Goal: Information Seeking & Learning: Find specific fact

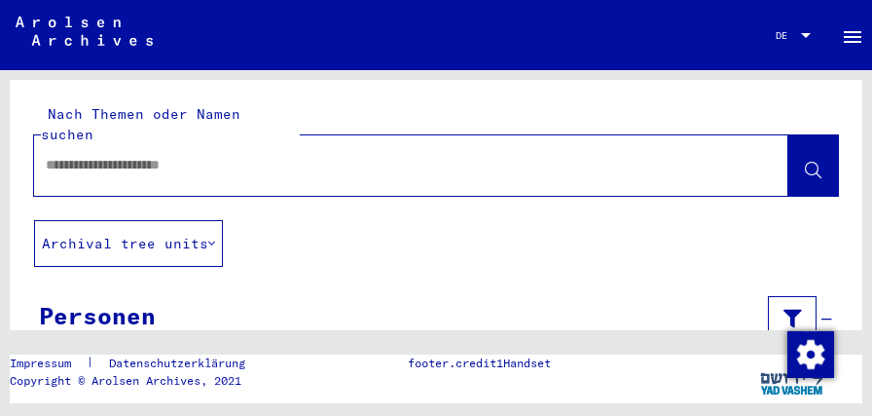
click at [60, 156] on div at bounding box center [388, 165] width 708 height 44
click at [63, 155] on input "text" at bounding box center [394, 165] width 696 height 20
type input "**********"
click at [811, 163] on icon at bounding box center [813, 171] width 17 height 17
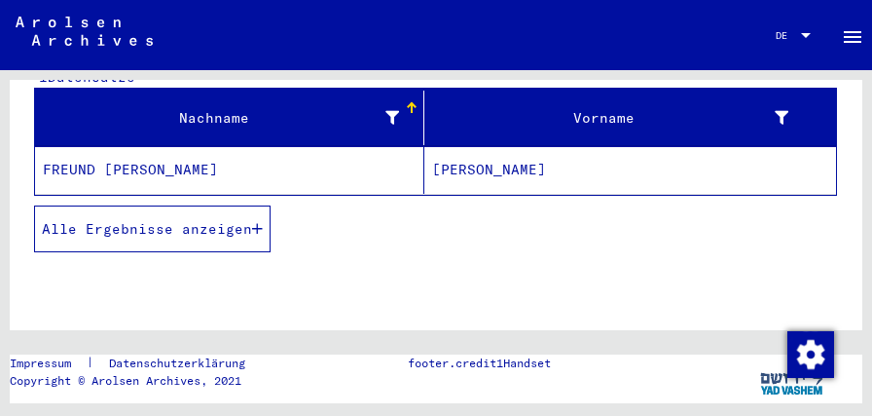
scroll to position [310, 0]
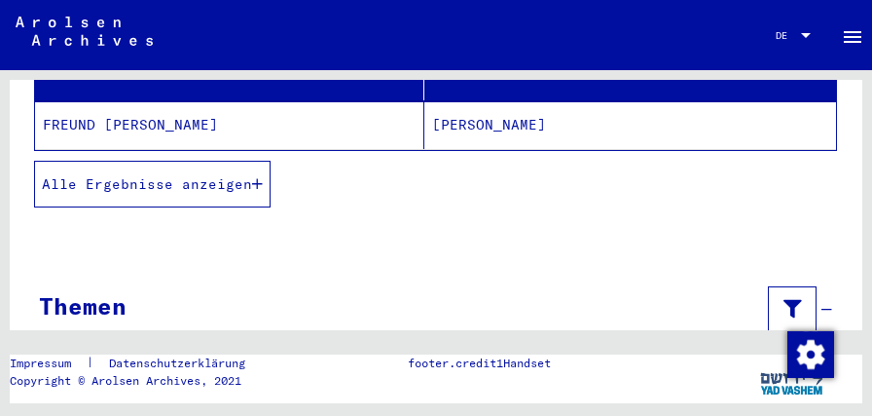
click at [76, 108] on mat-cell "FREUND [PERSON_NAME]" at bounding box center [229, 125] width 389 height 48
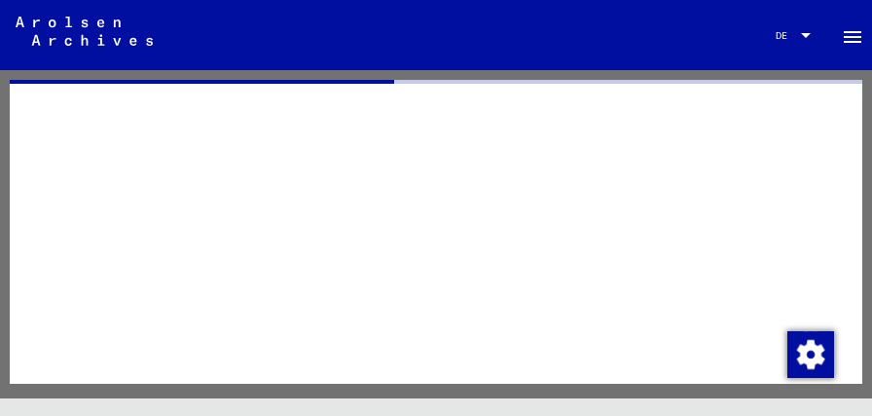
click at [76, 108] on div at bounding box center [436, 232] width 853 height 304
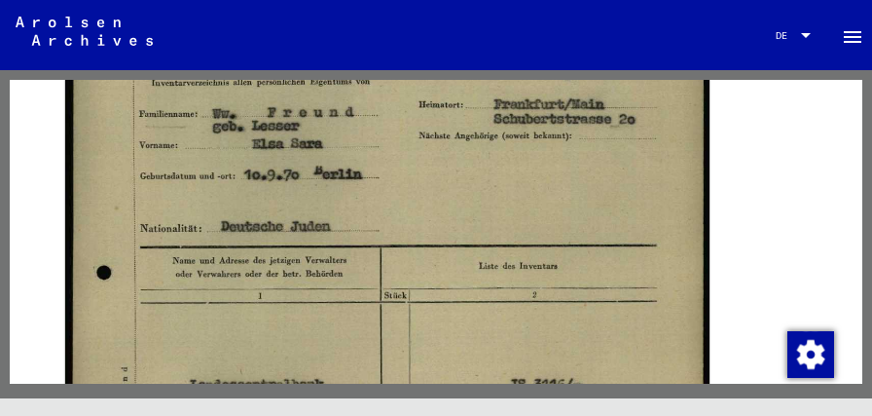
scroll to position [621, 0]
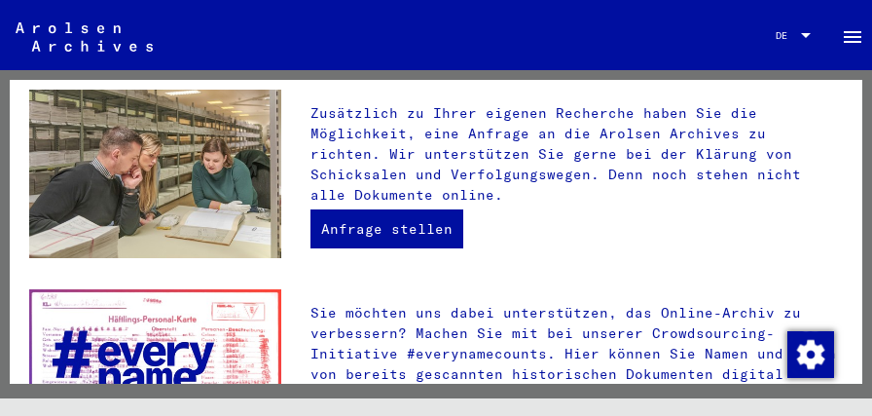
scroll to position [621, 0]
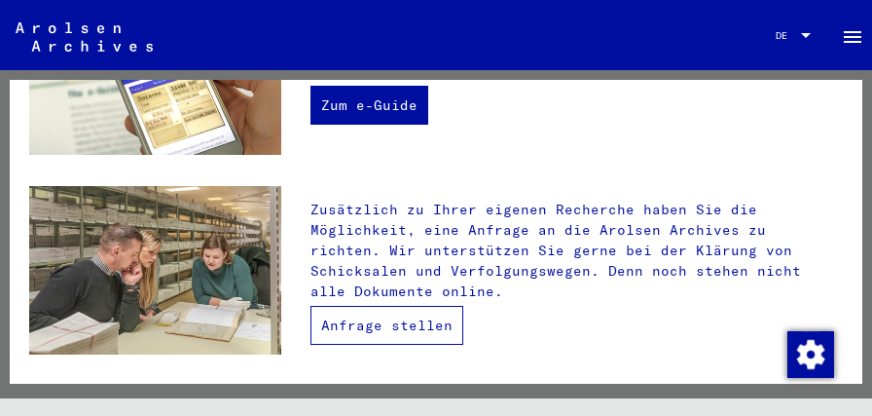
click at [382, 306] on link "Anfrage stellen" at bounding box center [386, 325] width 153 height 39
